Goal: Task Accomplishment & Management: Use online tool/utility

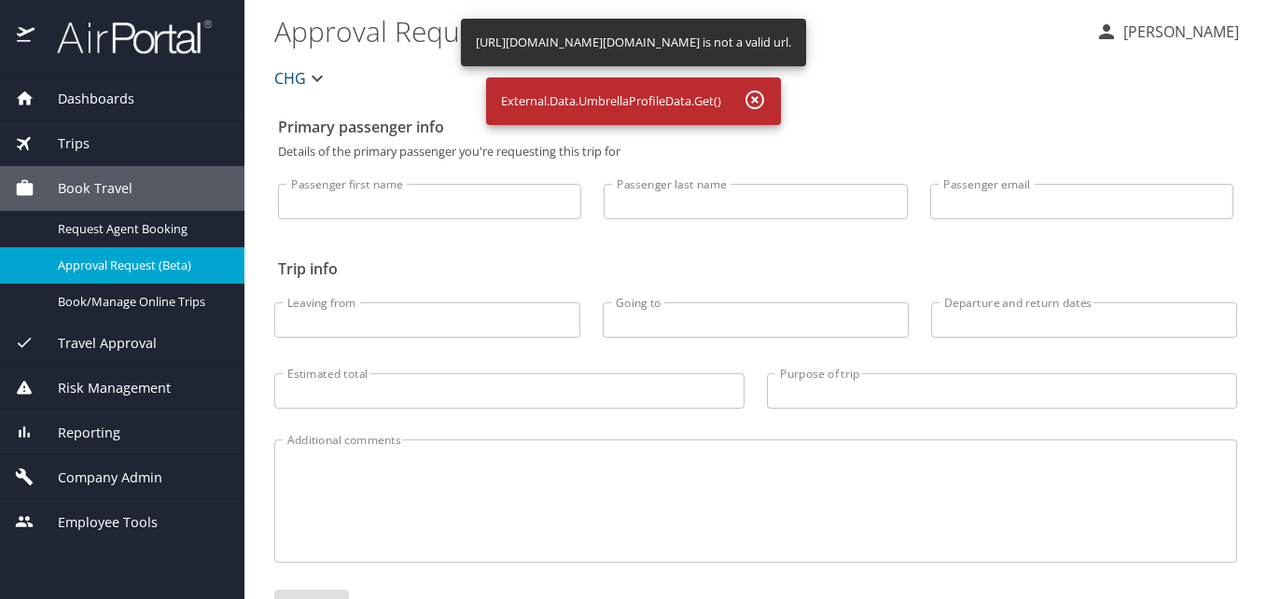
click at [87, 424] on span "Reporting" at bounding box center [78, 433] width 86 height 21
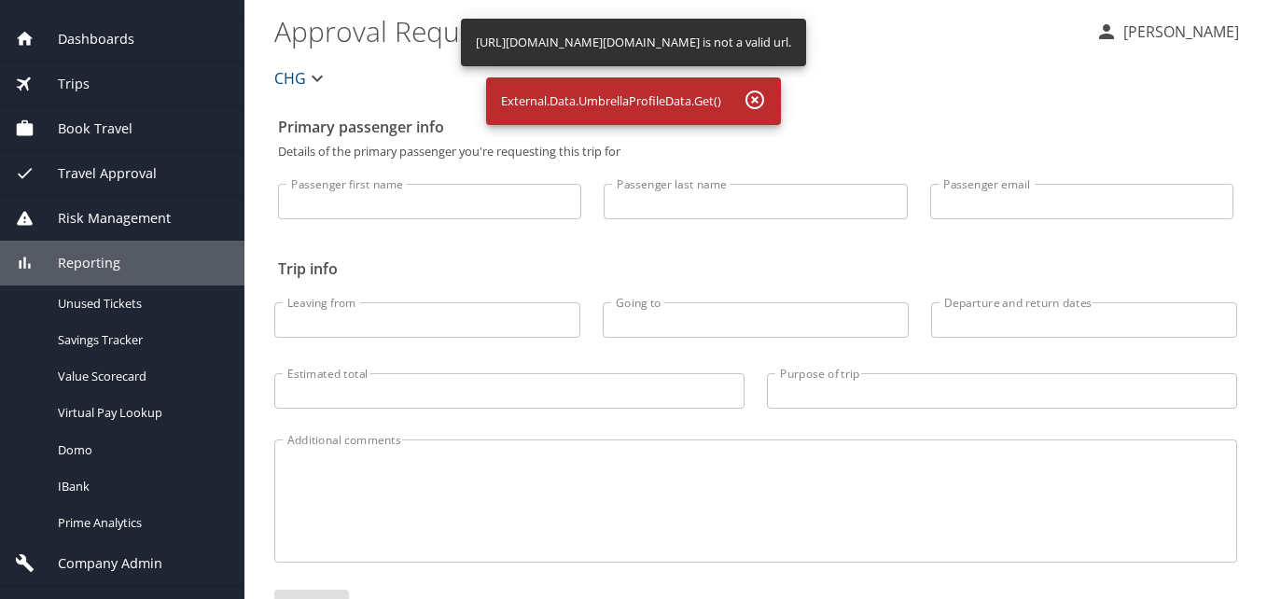
scroll to position [91, 0]
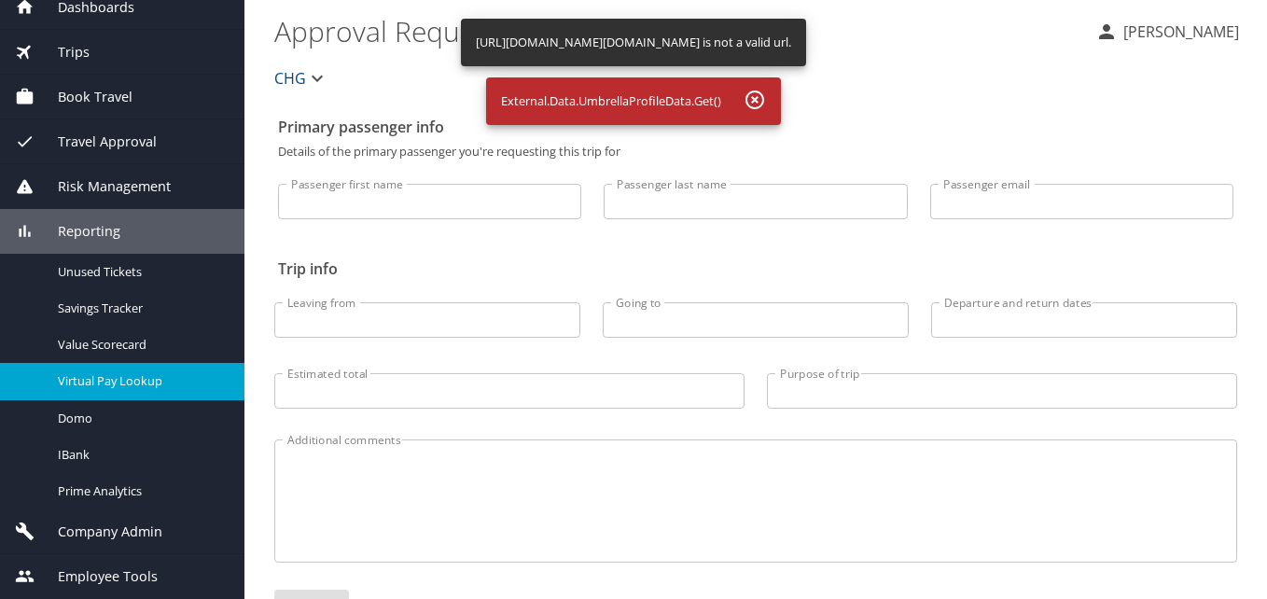
click at [150, 383] on span "Virtual Pay Lookup" at bounding box center [140, 381] width 164 height 18
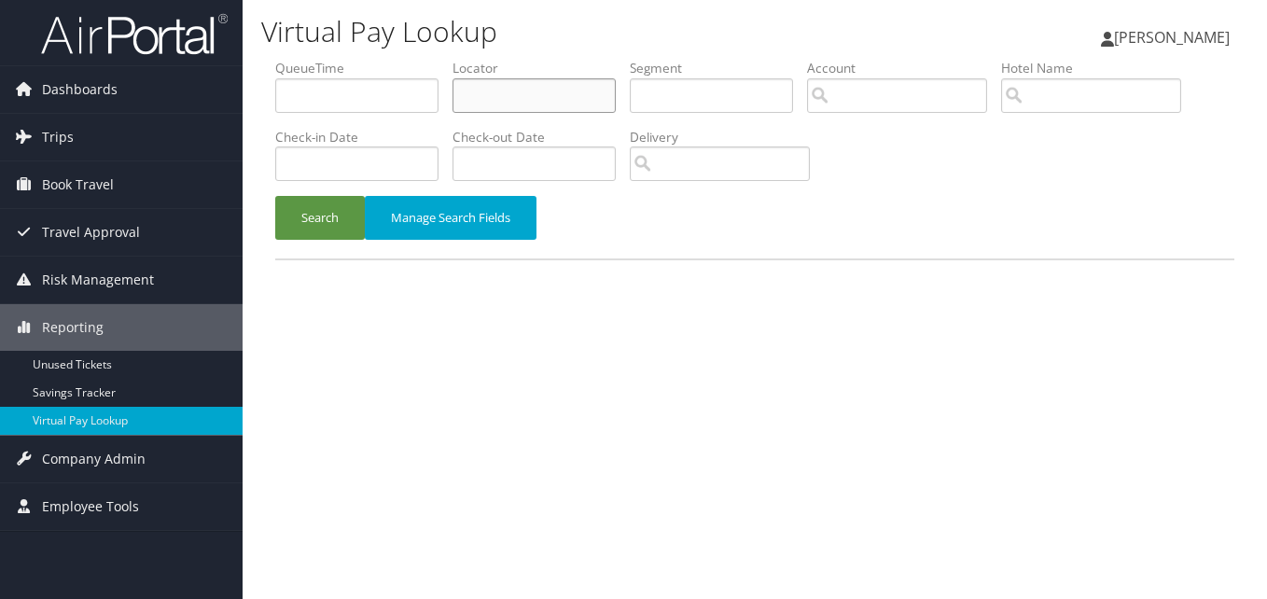
click at [527, 97] on input "text" at bounding box center [534, 95] width 163 height 35
paste input "WSEREN"
type input "WSEREN"
click at [334, 217] on button "Search" at bounding box center [320, 218] width 90 height 44
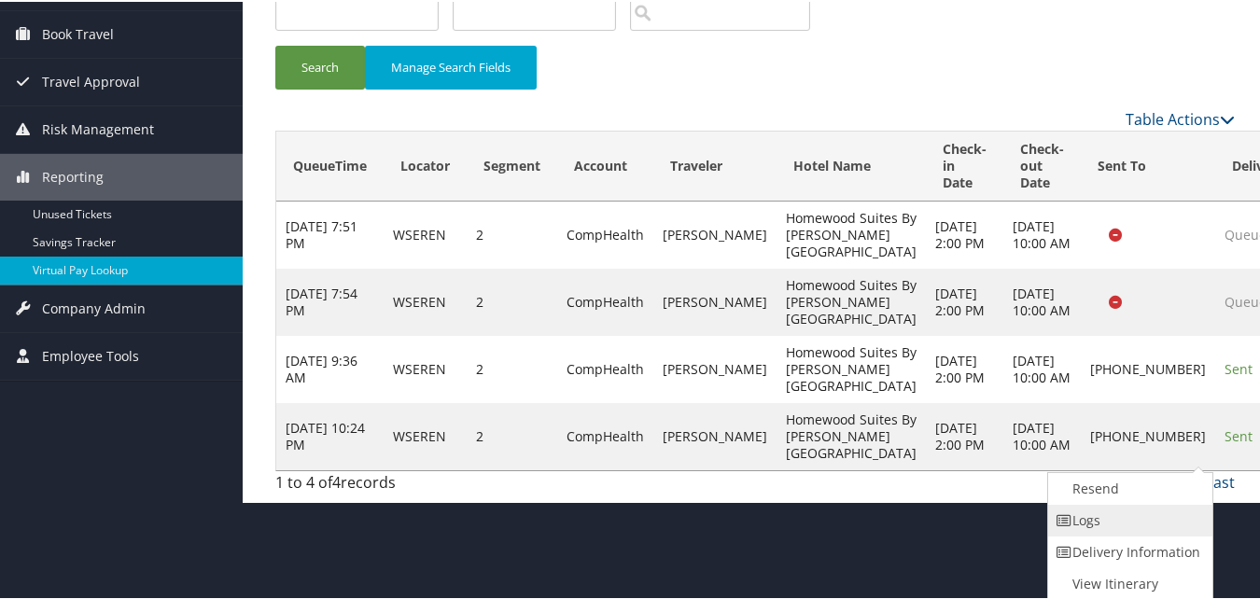
click at [1154, 527] on link "Logs" at bounding box center [1128, 519] width 160 height 32
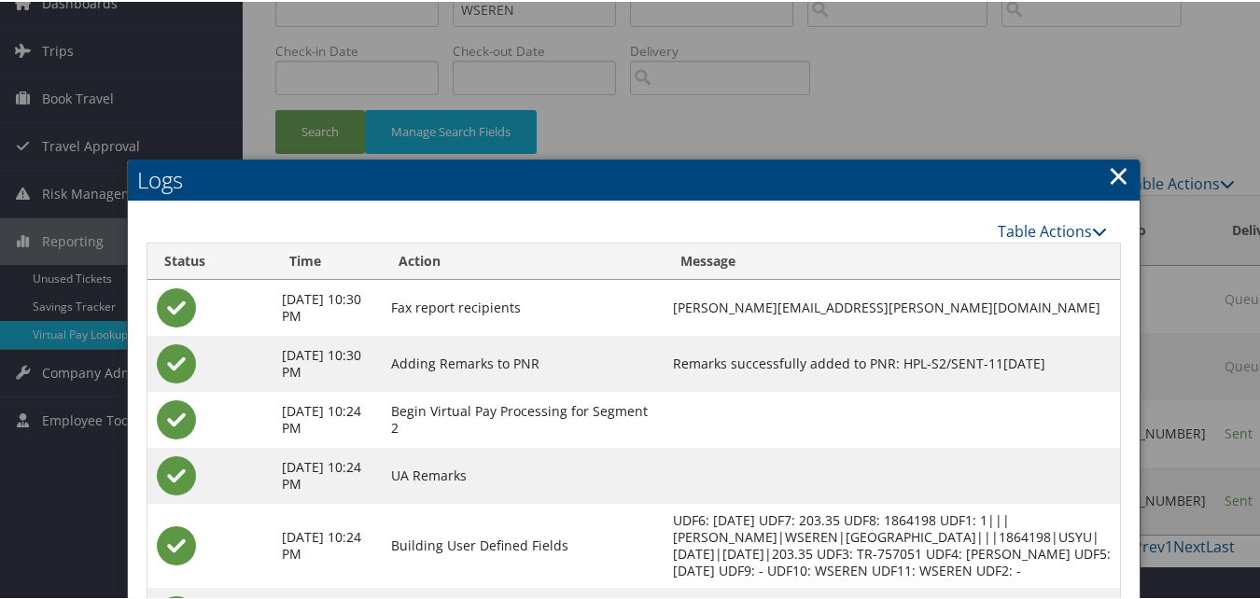
scroll to position [295, 0]
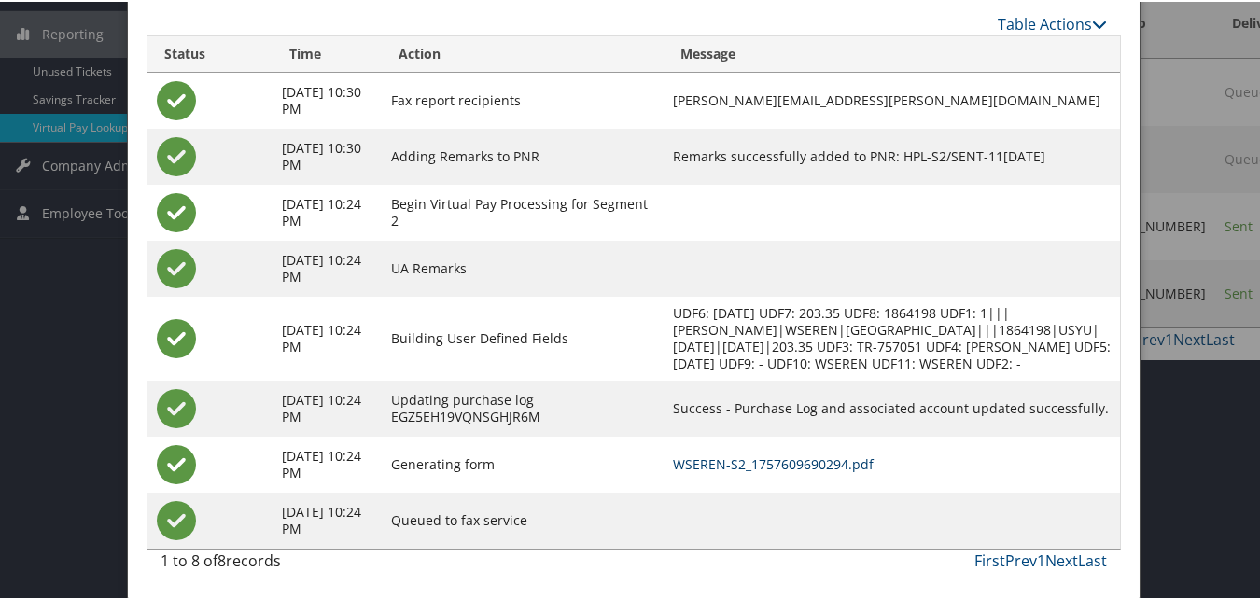
click at [717, 470] on link "WSEREN-S2_1757609690294.pdf" at bounding box center [773, 462] width 201 height 18
